Goal: Communication & Community: Answer question/provide support

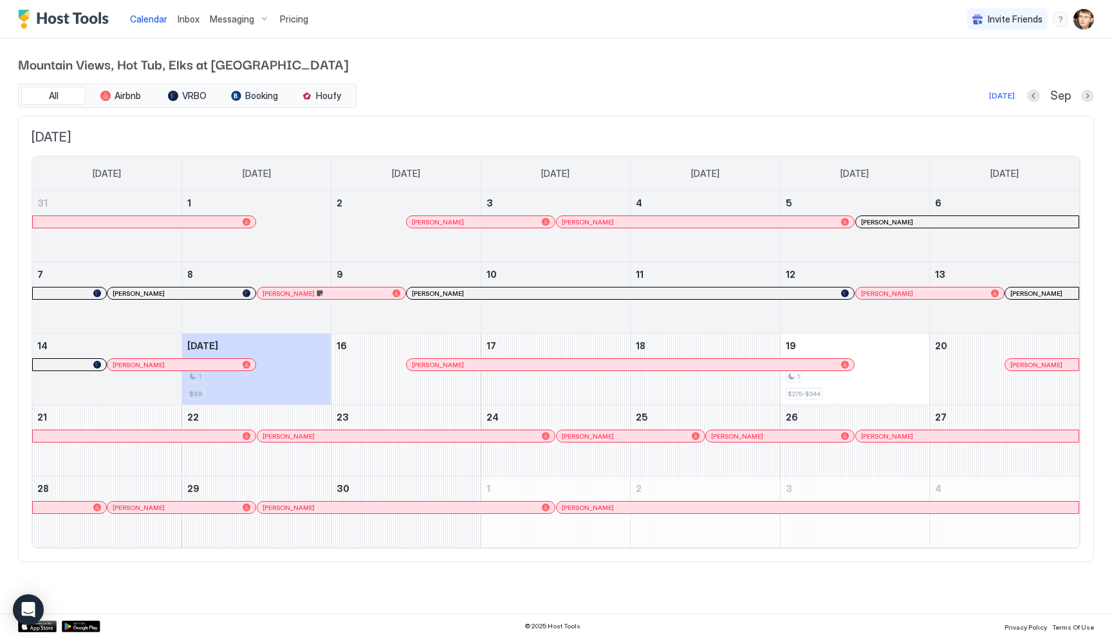
click at [455, 57] on span "Mountain Views, Hot Tub, Elks at [GEOGRAPHIC_DATA]" at bounding box center [556, 63] width 1076 height 19
click at [435, 367] on div at bounding box center [435, 365] width 10 height 10
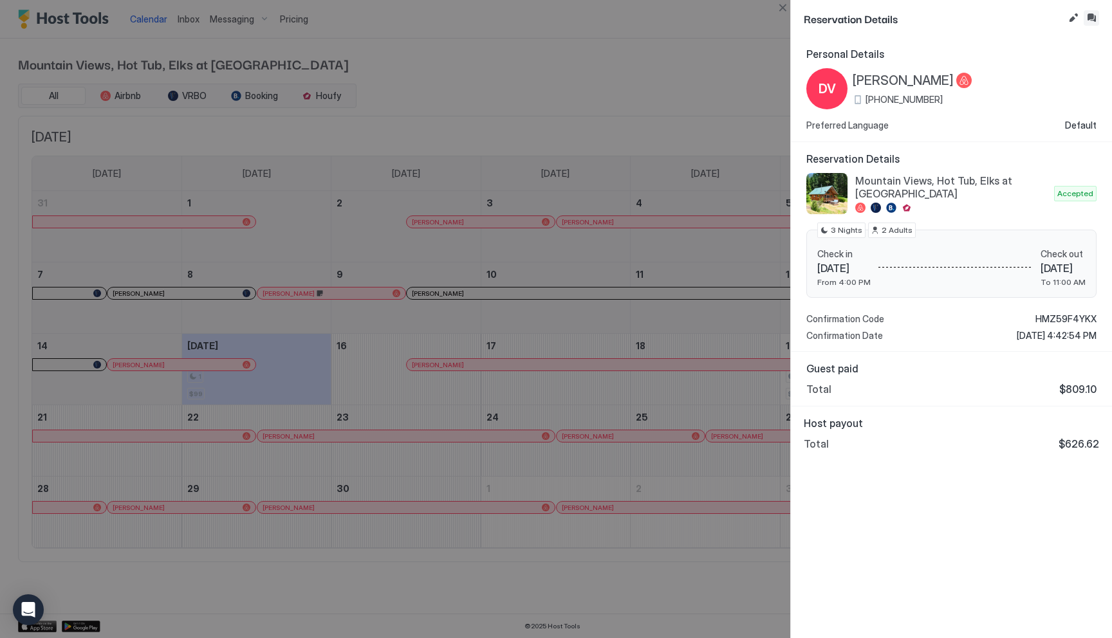
click at [1088, 19] on button "Inbox" at bounding box center [1090, 17] width 15 height 15
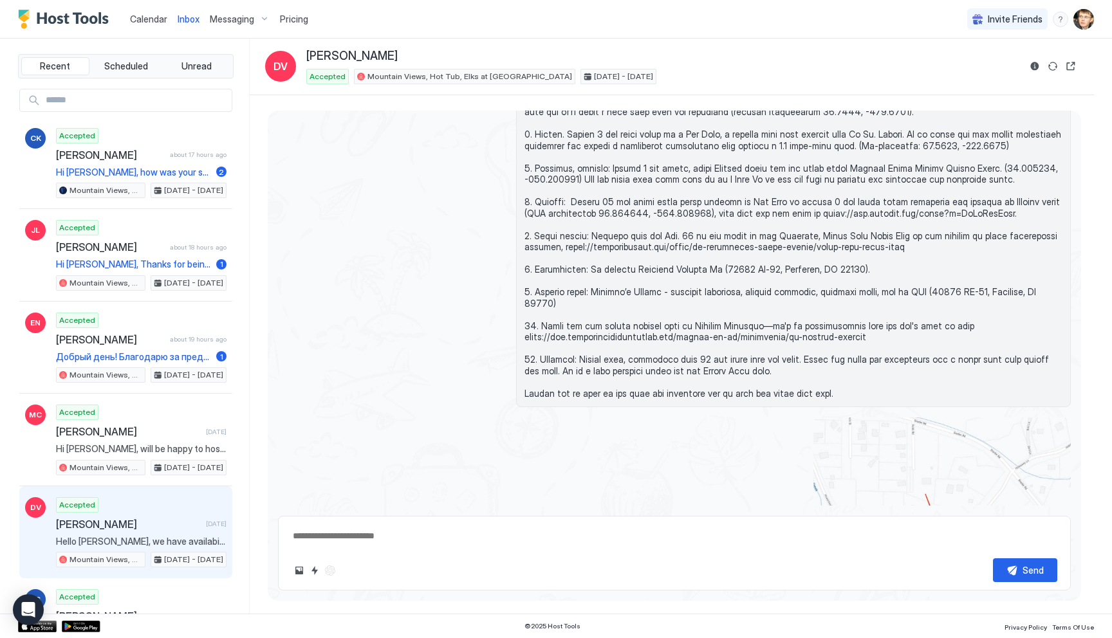
scroll to position [2021, 0]
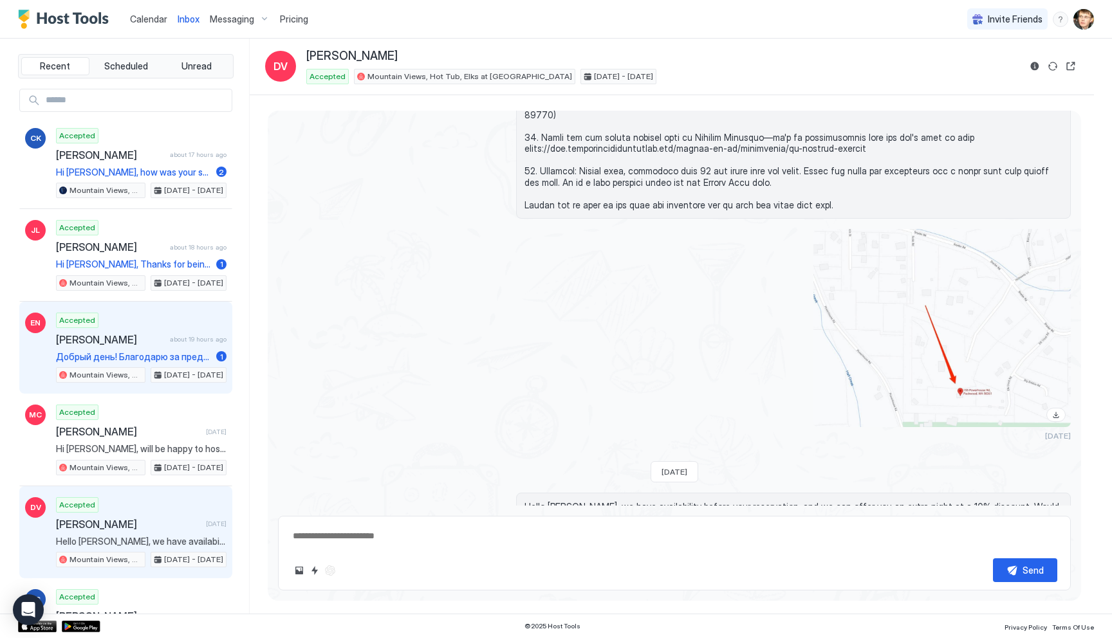
click at [153, 334] on span "[PERSON_NAME]" at bounding box center [110, 339] width 109 height 13
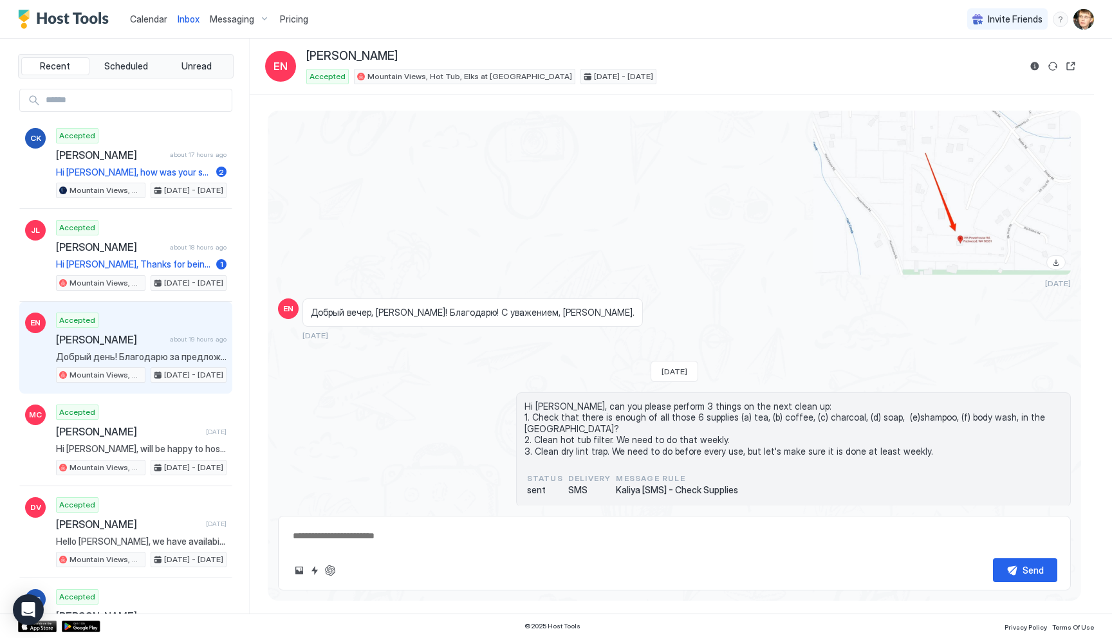
scroll to position [1844, 0]
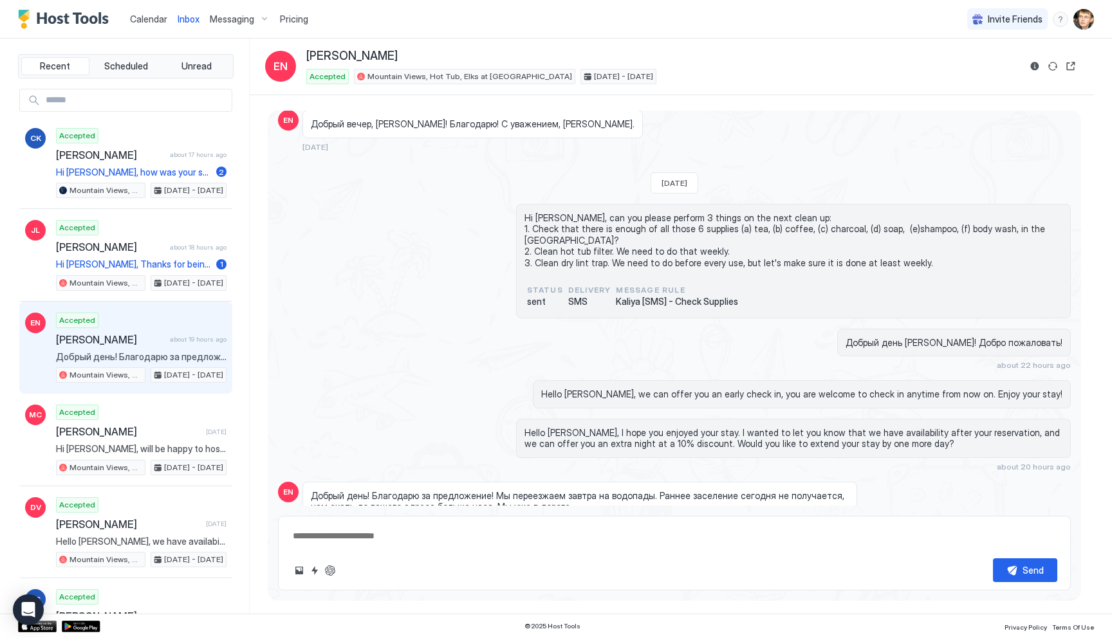
type textarea "*"
